Goal: Information Seeking & Learning: Learn about a topic

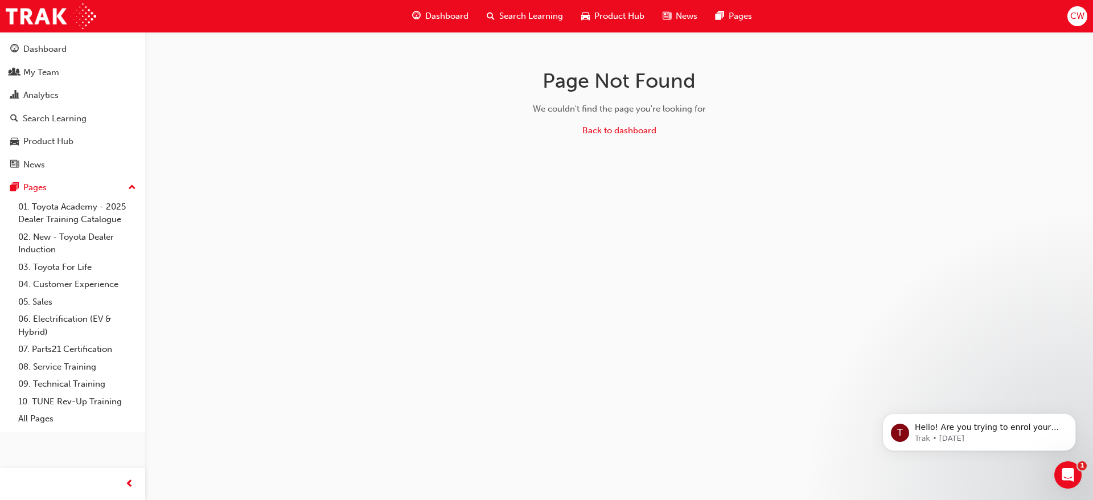
click at [462, 26] on div "Dashboard" at bounding box center [440, 16] width 75 height 23
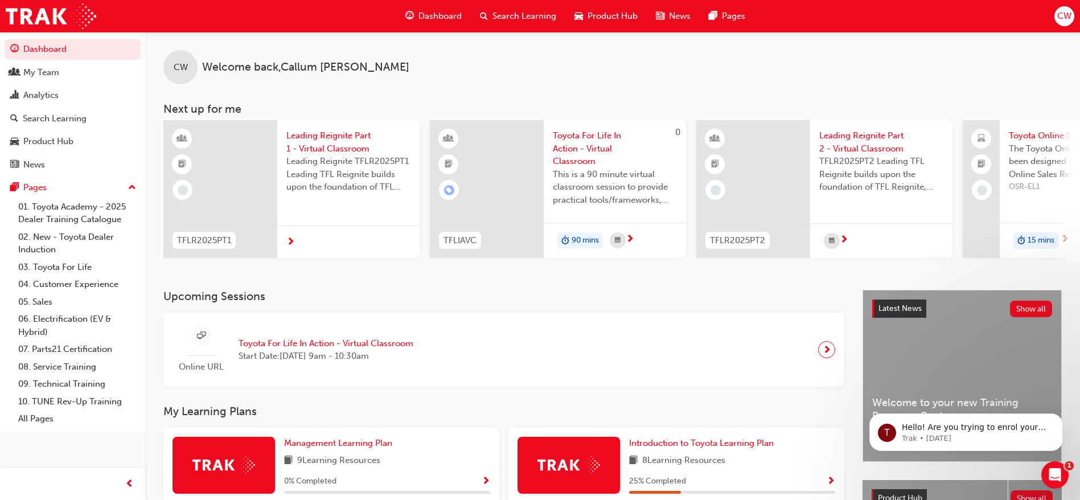
click at [331, 146] on span "Leading Reignite Part 1 - Virtual Classroom" at bounding box center [348, 142] width 124 height 26
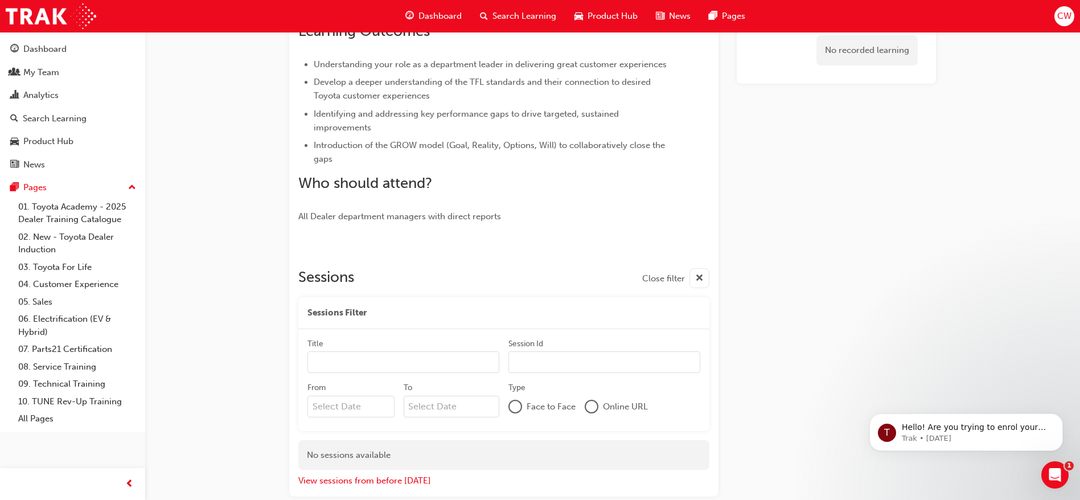
scroll to position [348, 0]
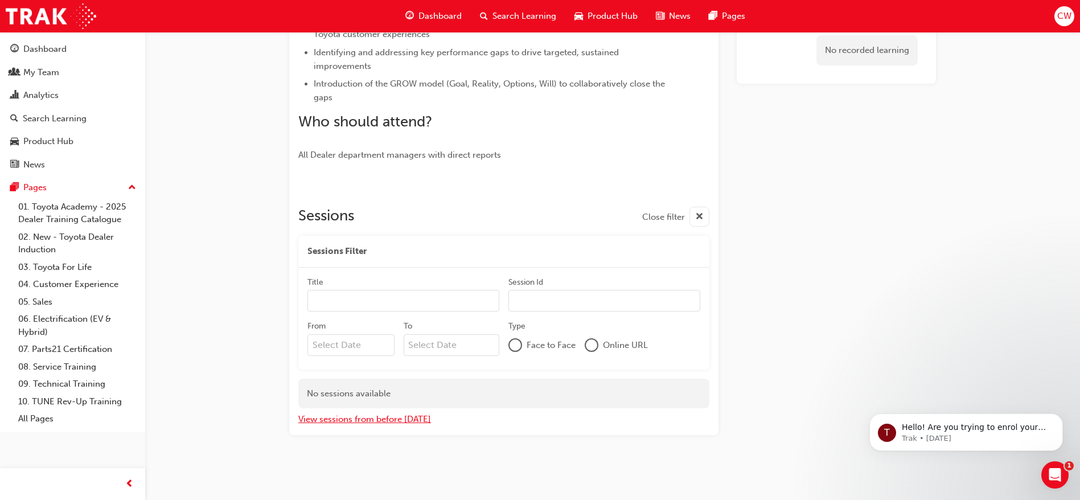
drag, startPoint x: 392, startPoint y: 418, endPoint x: 507, endPoint y: 302, distance: 163.5
click at [507, 302] on div "Sessions Close filter Sessions Filter Title Session Id From To Type Face to Fac…" at bounding box center [503, 312] width 411 height 228
click at [587, 345] on div at bounding box center [591, 344] width 11 height 11
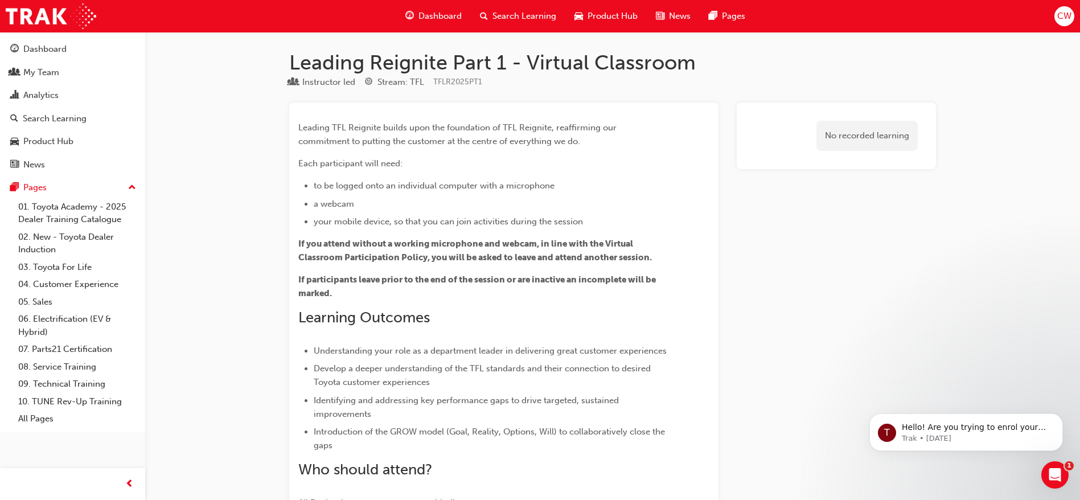
click at [708, 195] on div "Leading TFL Reignite builds upon the foundation of TFL Reignite, reaffirming ou…" at bounding box center [503, 311] width 411 height 398
click at [35, 76] on div "My Team" at bounding box center [41, 72] width 36 height 13
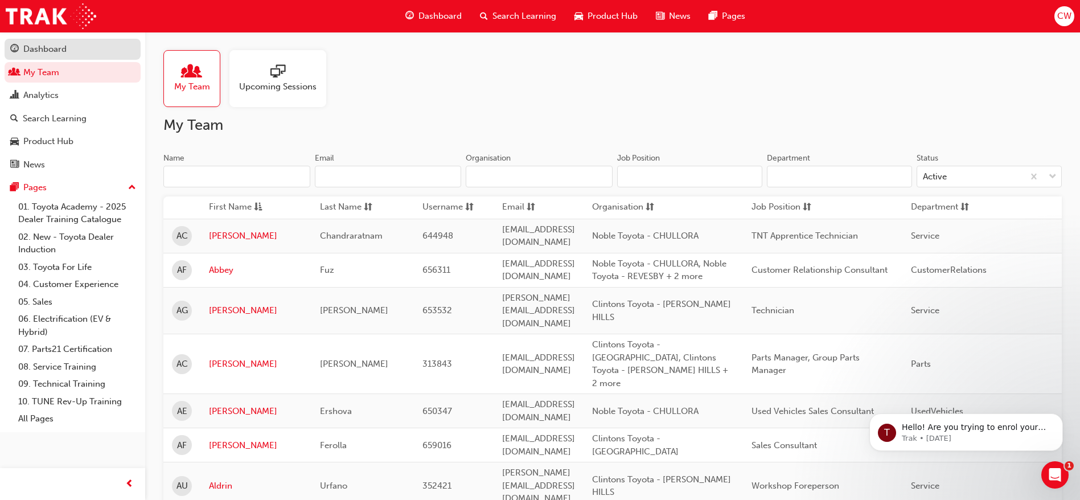
click at [72, 48] on div "Dashboard" at bounding box center [72, 49] width 125 height 14
